Goal: Information Seeking & Learning: Learn about a topic

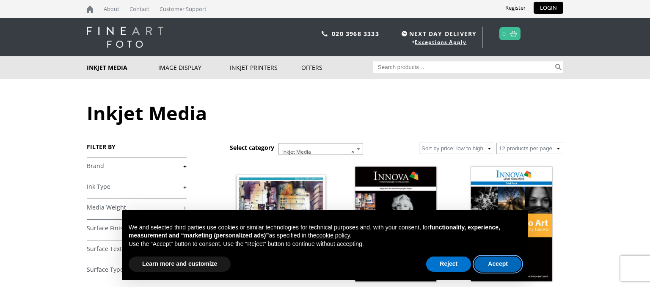
click at [504, 261] on button "Accept" at bounding box center [498, 264] width 47 height 15
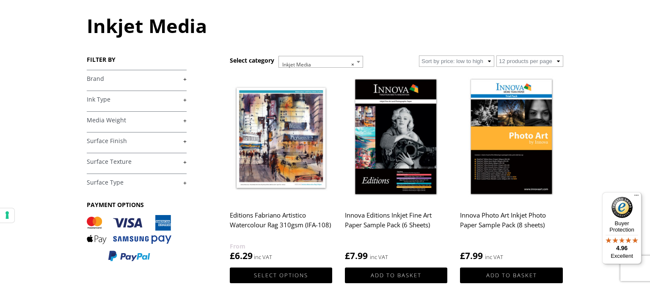
scroll to position [89, 0]
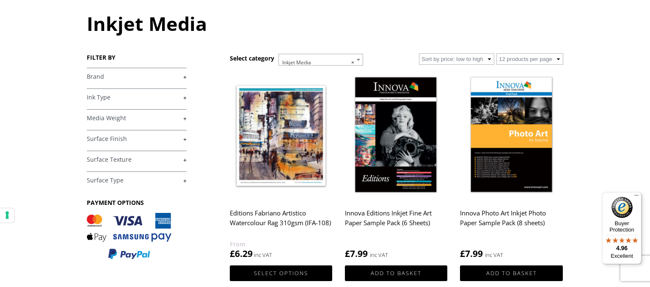
click at [186, 77] on link "+" at bounding box center [137, 77] width 100 height 8
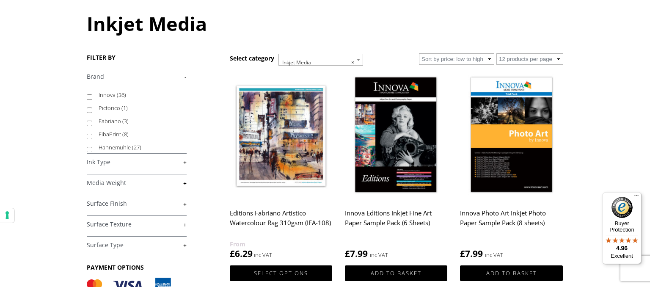
scroll to position [54, 0]
click at [130, 92] on label "Hahnemuhle (27)" at bounding box center [139, 93] width 80 height 13
click at [92, 93] on input "Hahnemuhle (27)" at bounding box center [90, 96] width 6 height 6
checkbox input "true"
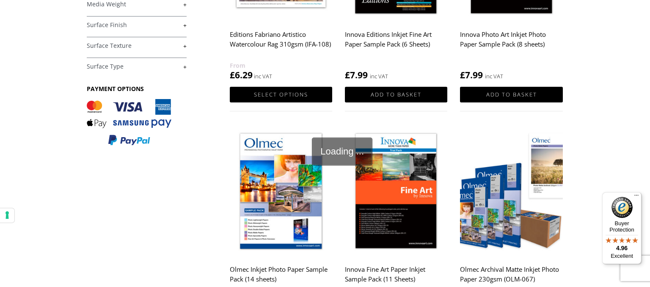
scroll to position [0, 0]
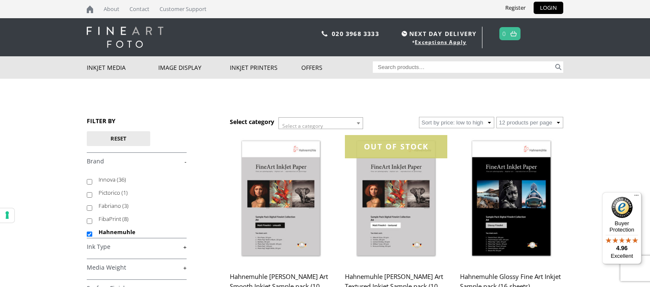
click at [408, 71] on input "Search for:" at bounding box center [463, 66] width 181 height 11
click at [121, 7] on link "About" at bounding box center [111, 9] width 24 height 18
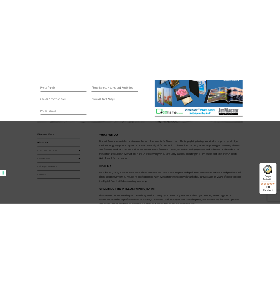
scroll to position [134, 0]
